Goal: Information Seeking & Learning: Learn about a topic

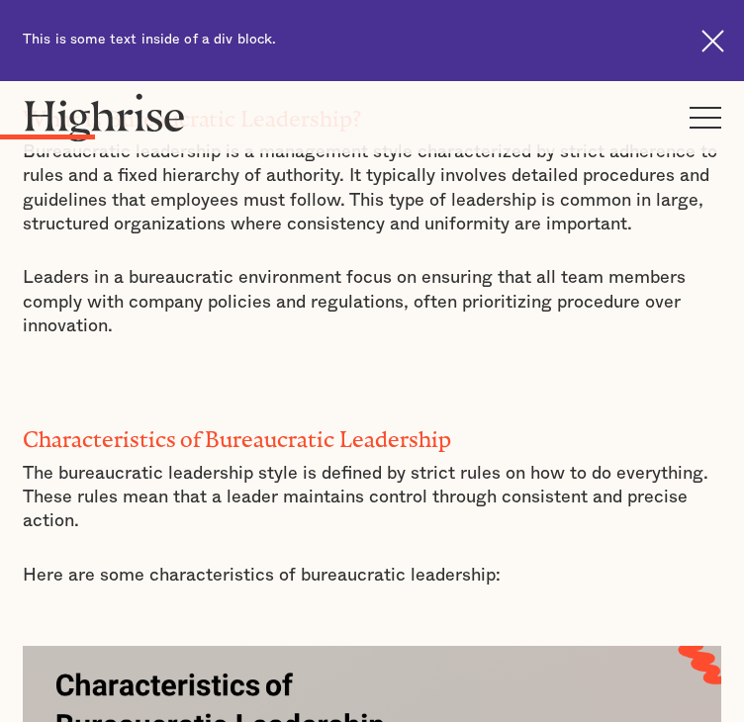
scroll to position [1705, 0]
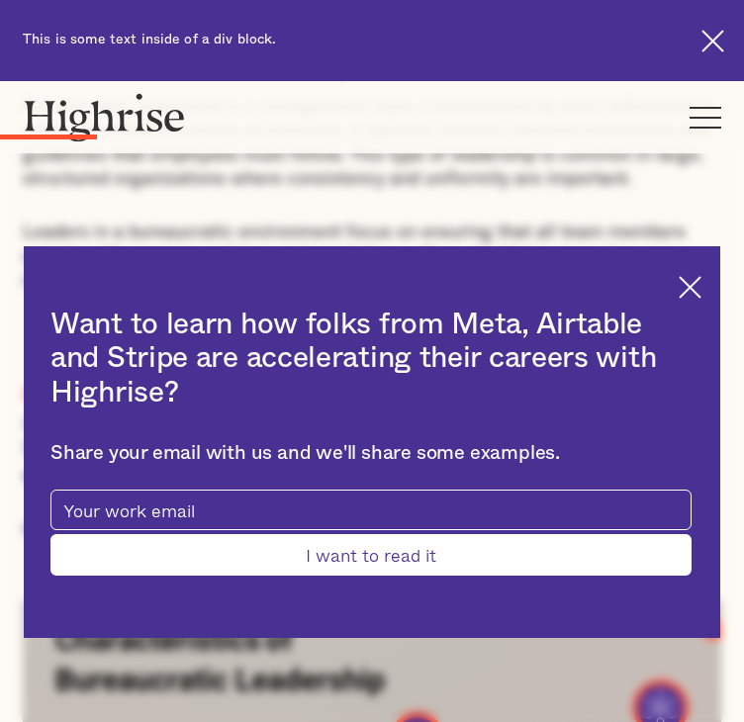
click at [637, 278] on div "Want to learn how folks from Meta, Airtable and Stripe are accelerating their c…" at bounding box center [372, 442] width 697 height 393
click at [679, 287] on img at bounding box center [690, 287] width 23 height 23
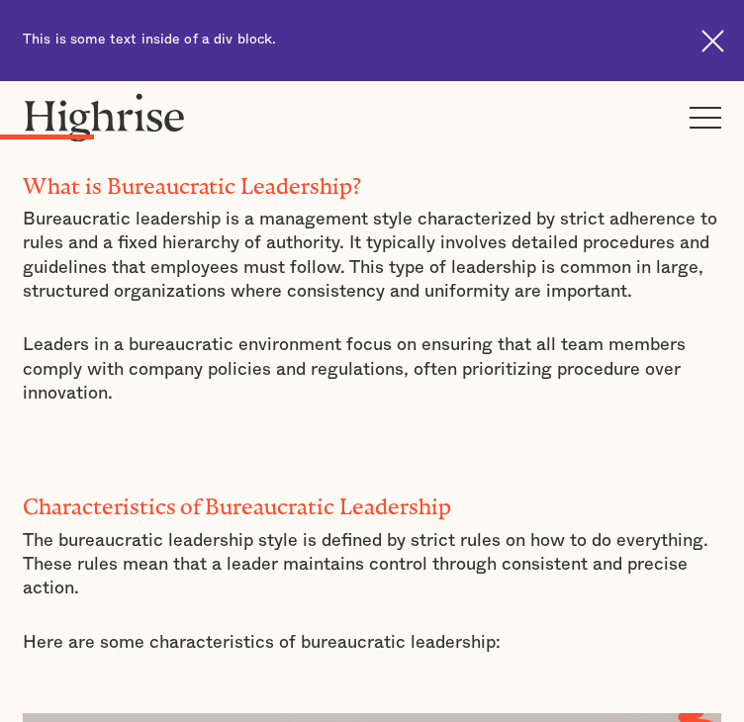
scroll to position [1591, 0]
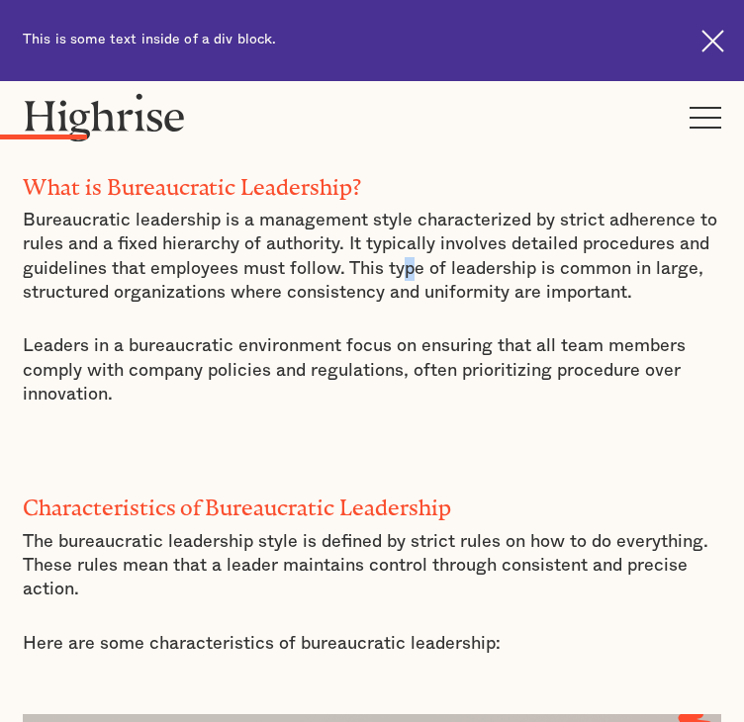
drag, startPoint x: 444, startPoint y: 440, endPoint x: 455, endPoint y: 440, distance: 10.9
click at [455, 305] on p "Bureaucratic leadership is a management style characterized by strict adherence…" at bounding box center [372, 257] width 699 height 96
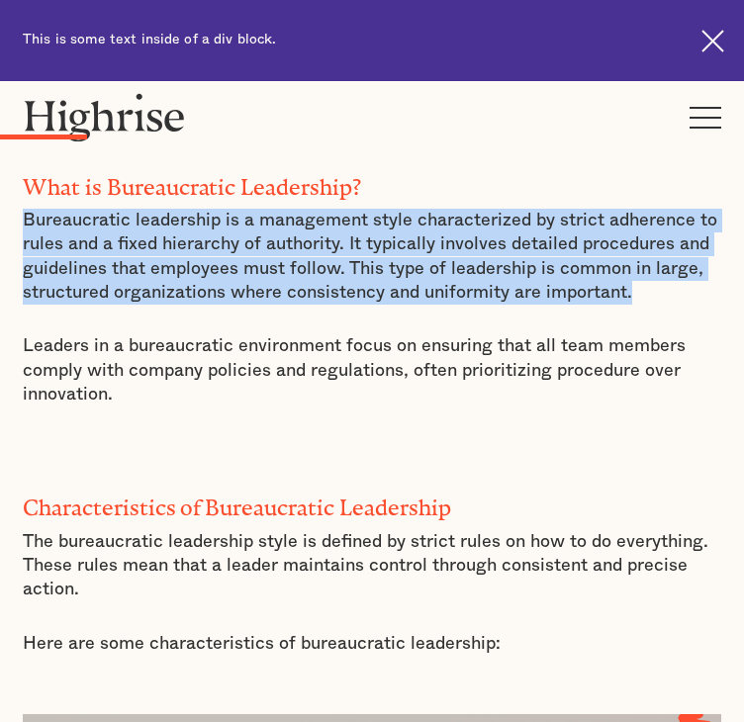
drag, startPoint x: 36, startPoint y: 393, endPoint x: 714, endPoint y: 470, distance: 683.1
copy p "Bureaucratic leadership is a management style characterized by strict adherence…"
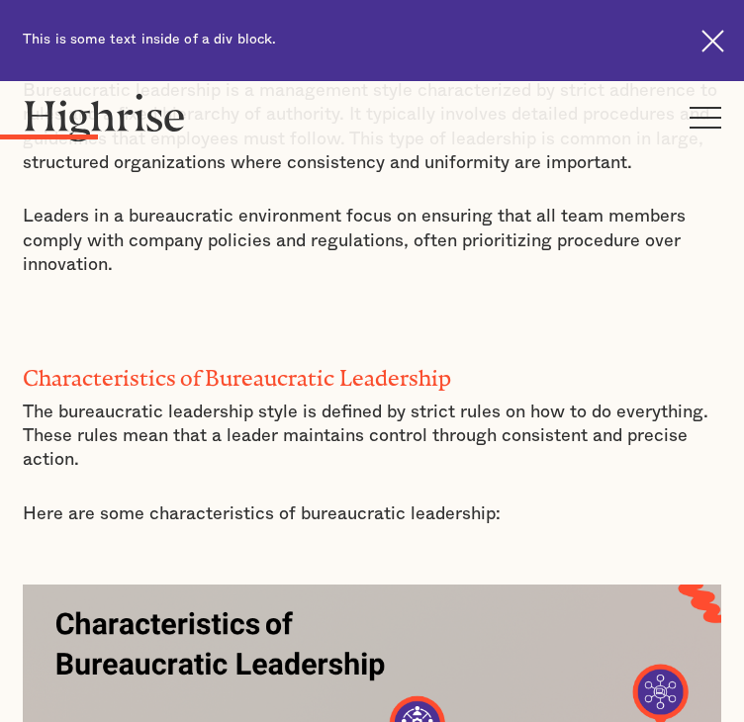
scroll to position [1712, 0]
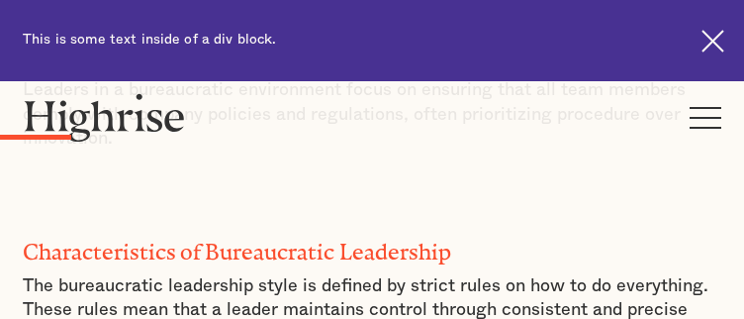
scroll to position [1848, 0]
